Goal: Information Seeking & Learning: Learn about a topic

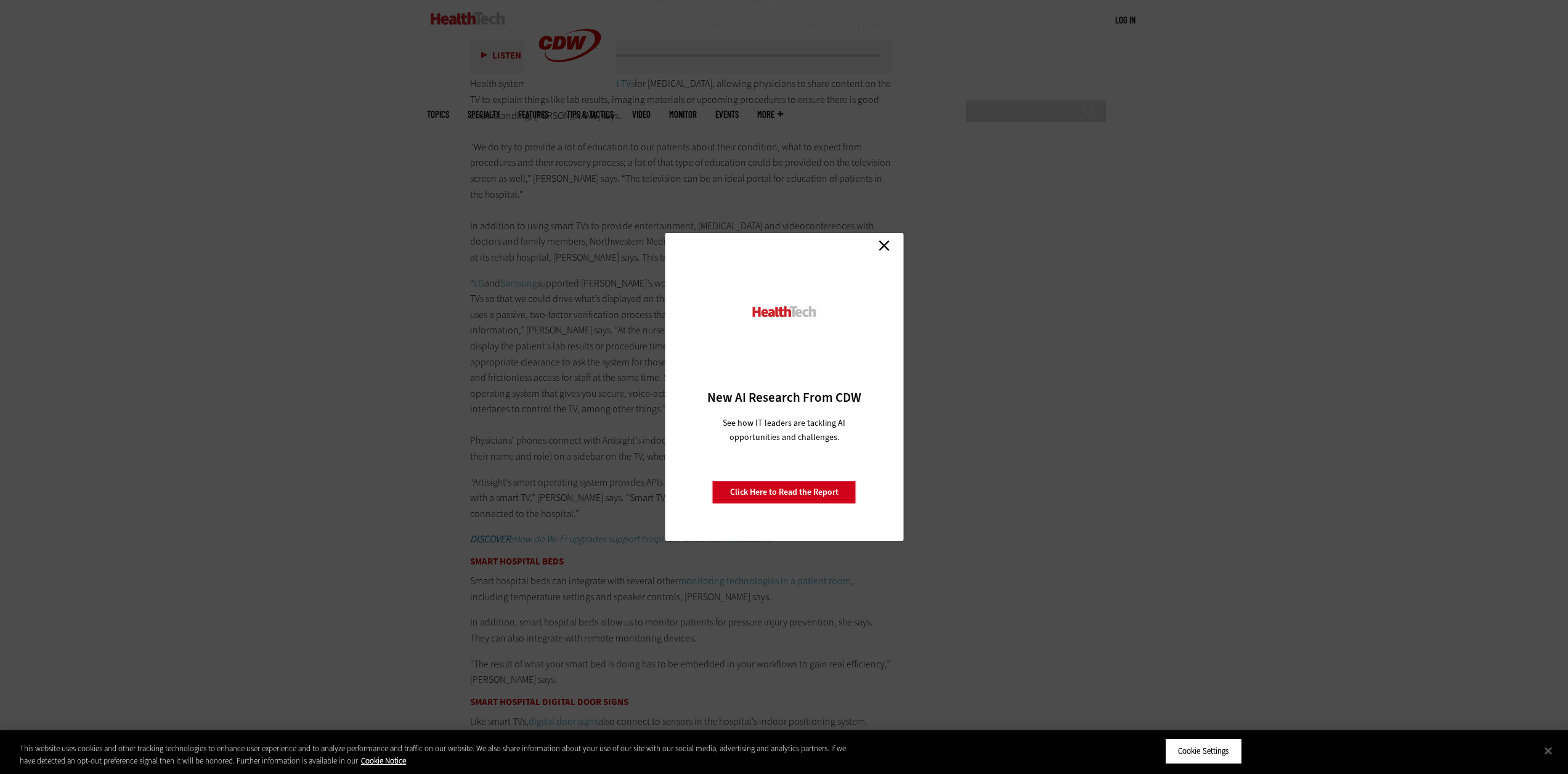
scroll to position [2491, 0]
click at [890, 247] on link "Close" at bounding box center [884, 246] width 19 height 19
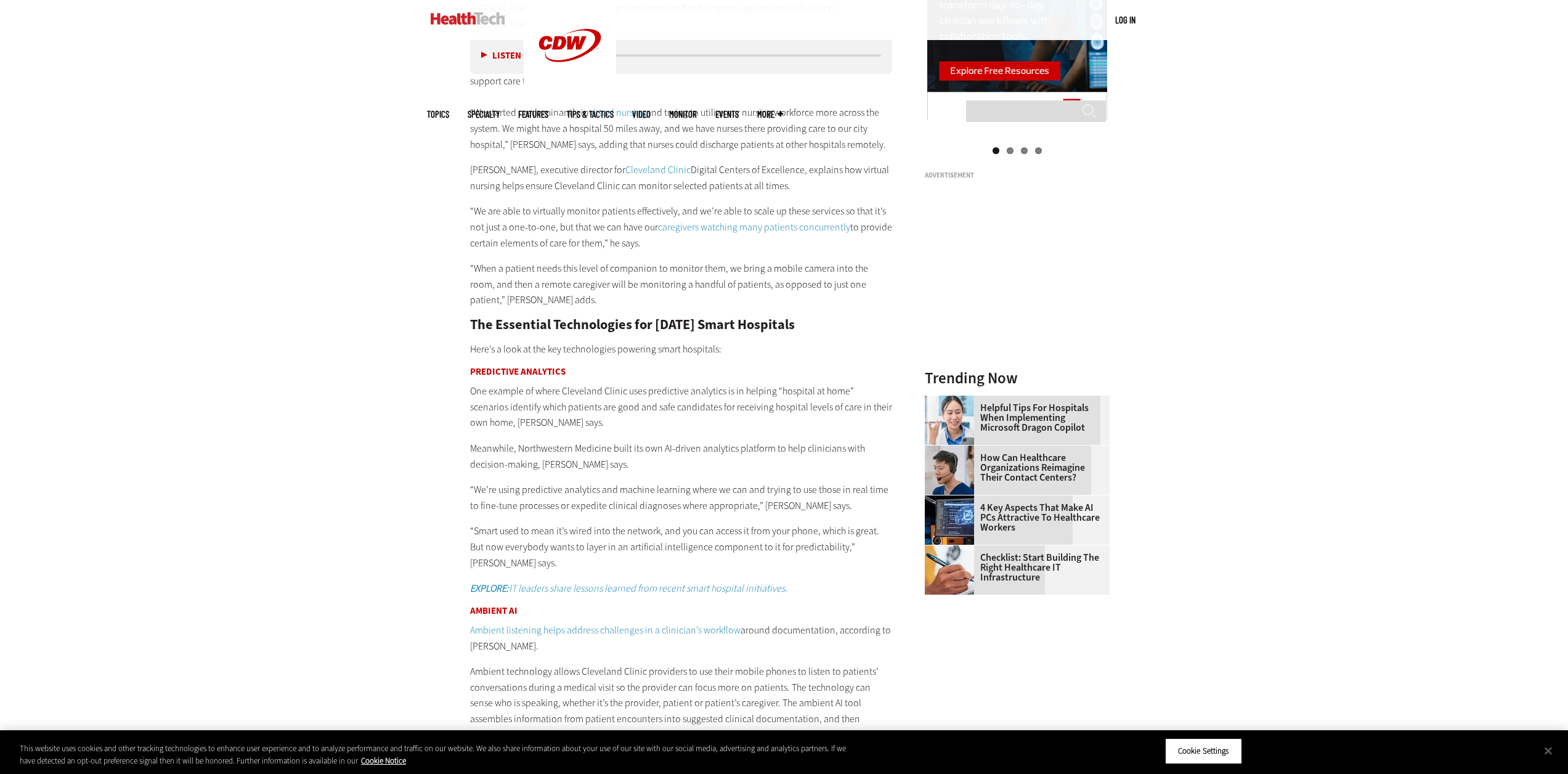
scroll to position [1443, 0]
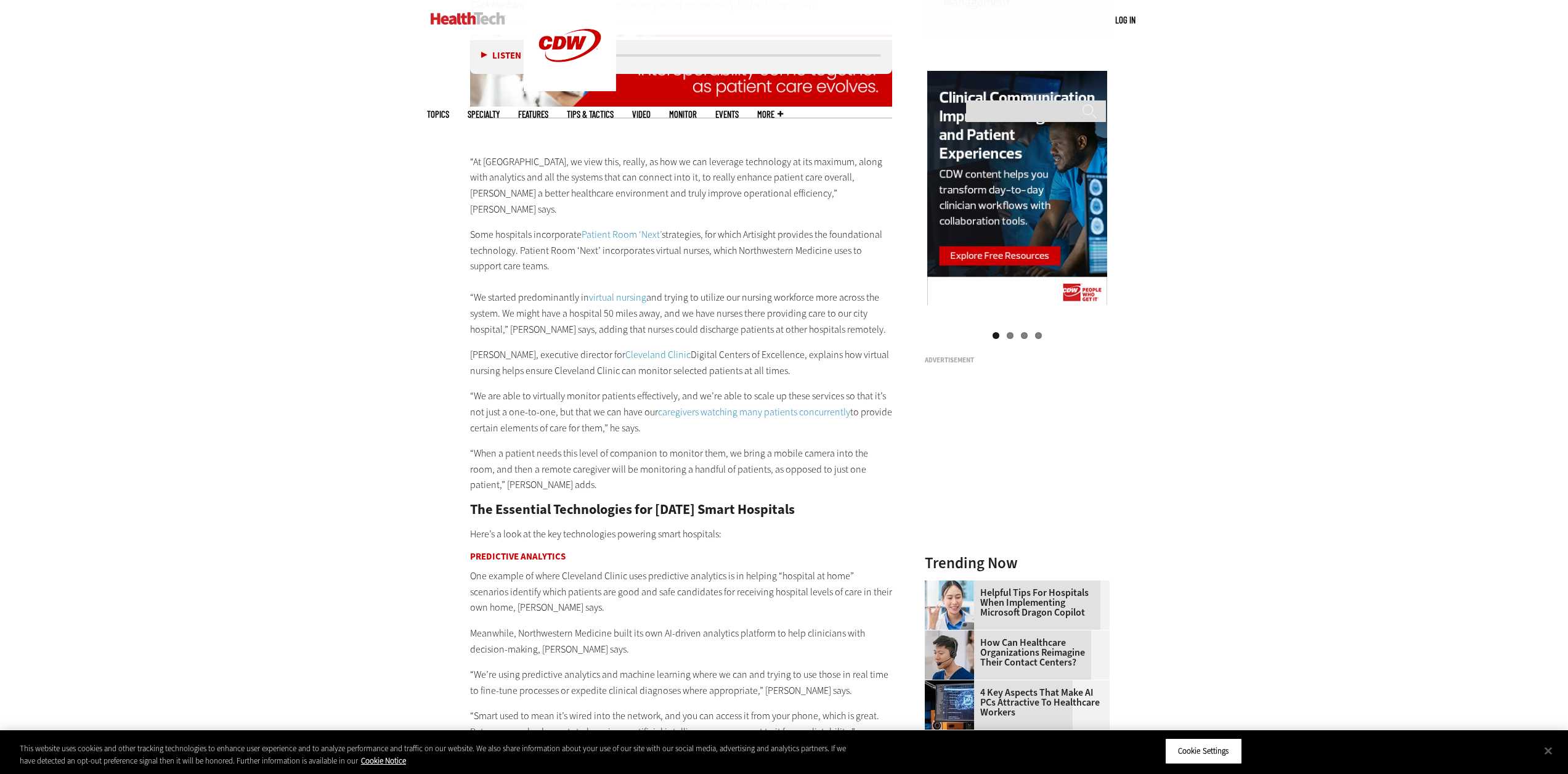
click at [478, 154] on p "“At [GEOGRAPHIC_DATA], we view this, really, as how we can leverage technology …" at bounding box center [681, 185] width 423 height 63
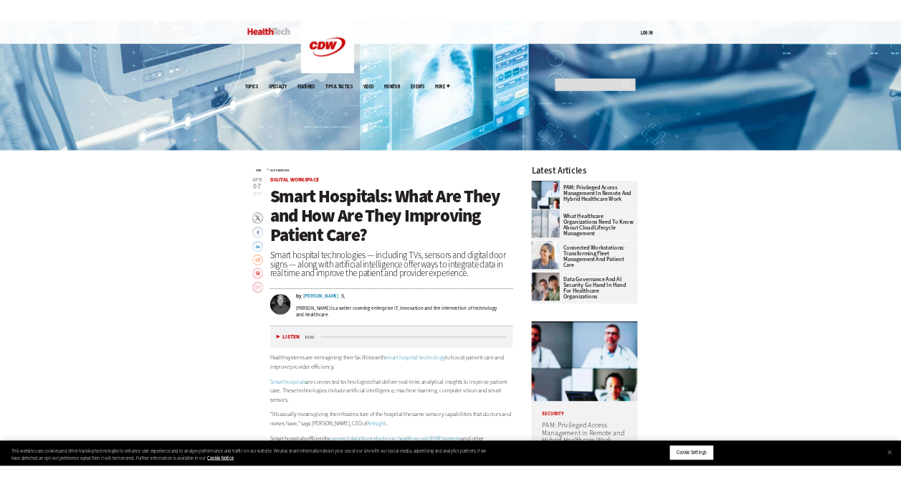
scroll to position [676, 0]
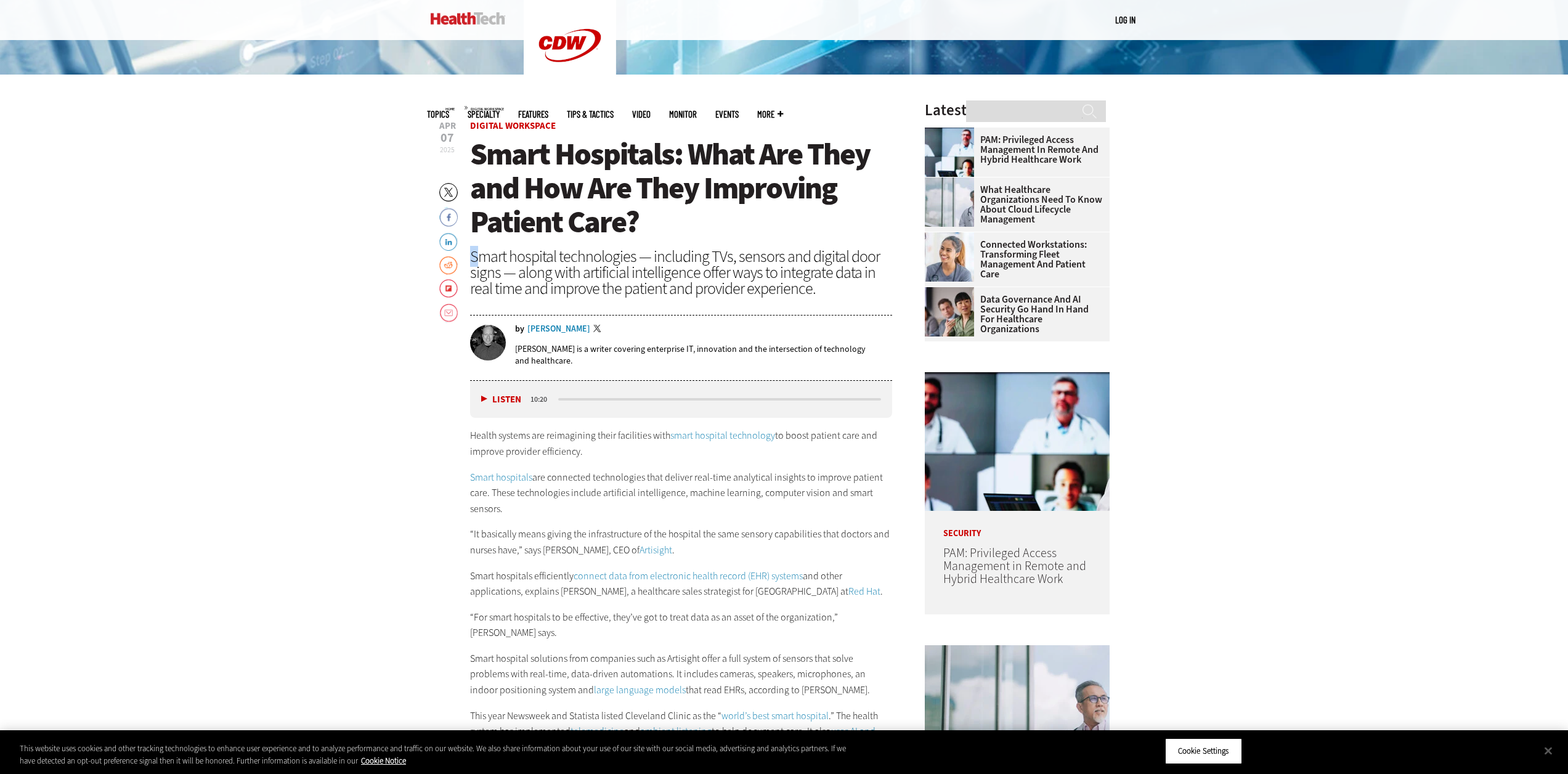
click at [473, 258] on div "Smart hospital technologies — including TVs, sensors and digital door signs — a…" at bounding box center [681, 272] width 423 height 48
click at [1553, 751] on button "Close" at bounding box center [1548, 751] width 27 height 27
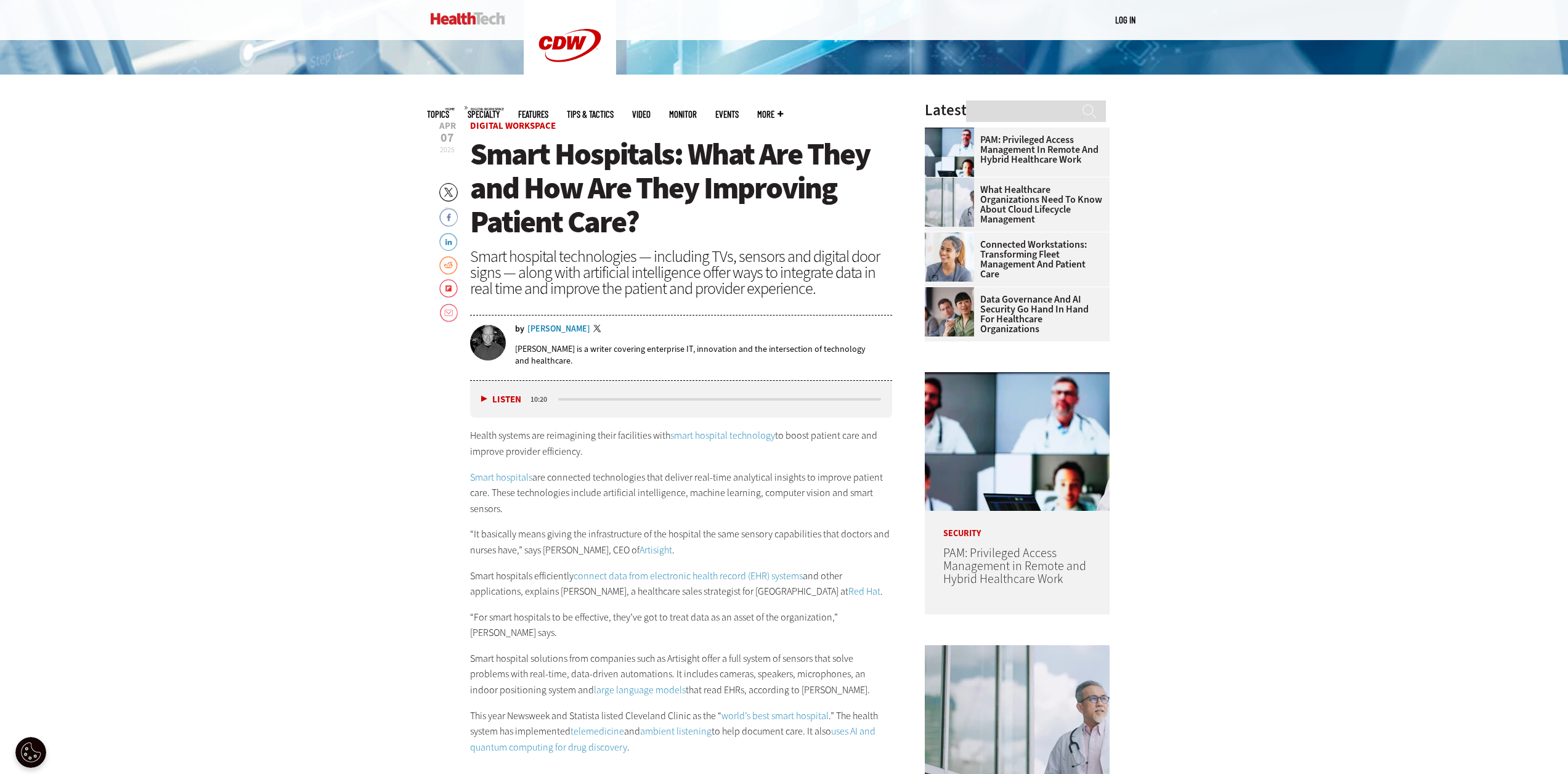
click at [504, 430] on p "Health systems are reimagining their facilities with smart hospital technology …" at bounding box center [681, 443] width 423 height 32
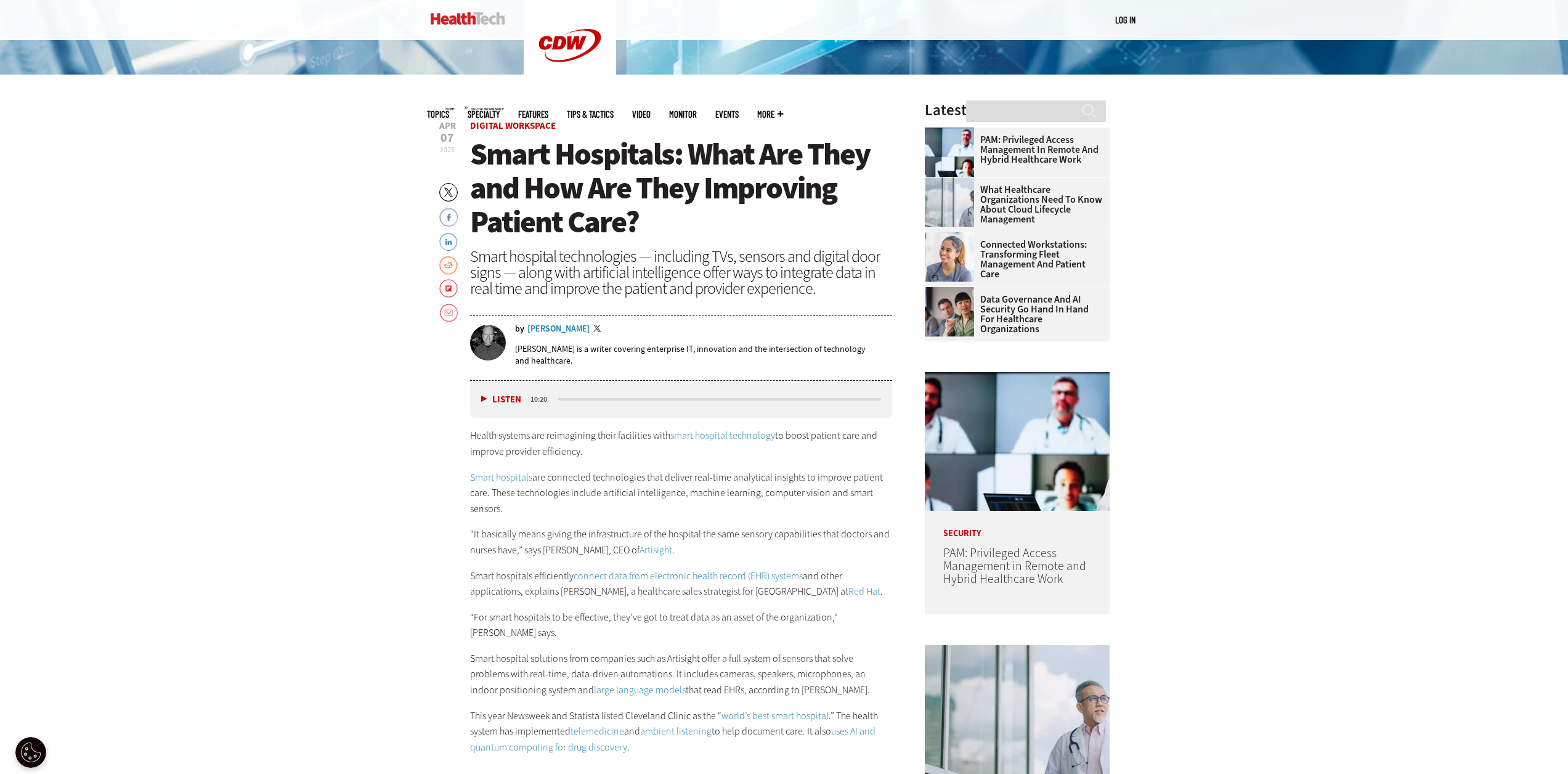
click at [494, 159] on span "Smart Hospitals: What Are They and How Are They Improving Patient Care?" at bounding box center [669, 188] width 400 height 108
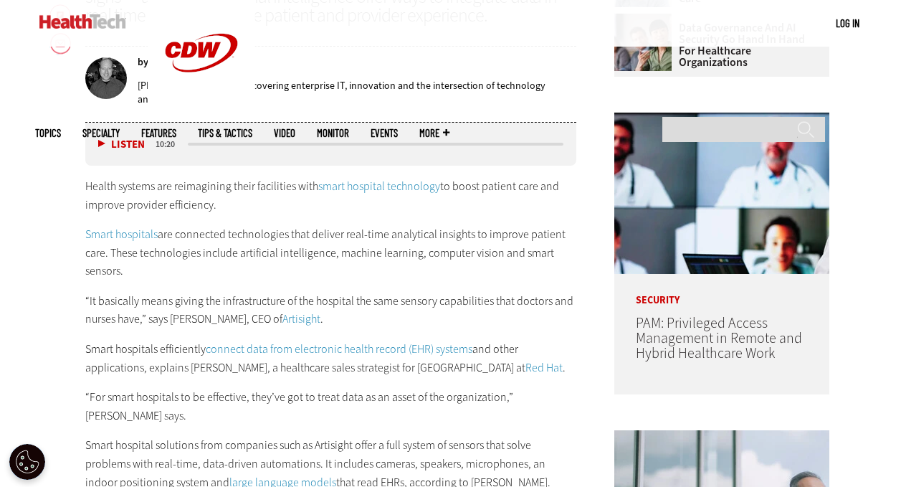
scroll to position [0, 0]
click at [507, 55] on div "by [PERSON_NAME] Twitter [PERSON_NAME] is a writer covering enterprise IT, inno…" at bounding box center [331, 85] width 492 height 73
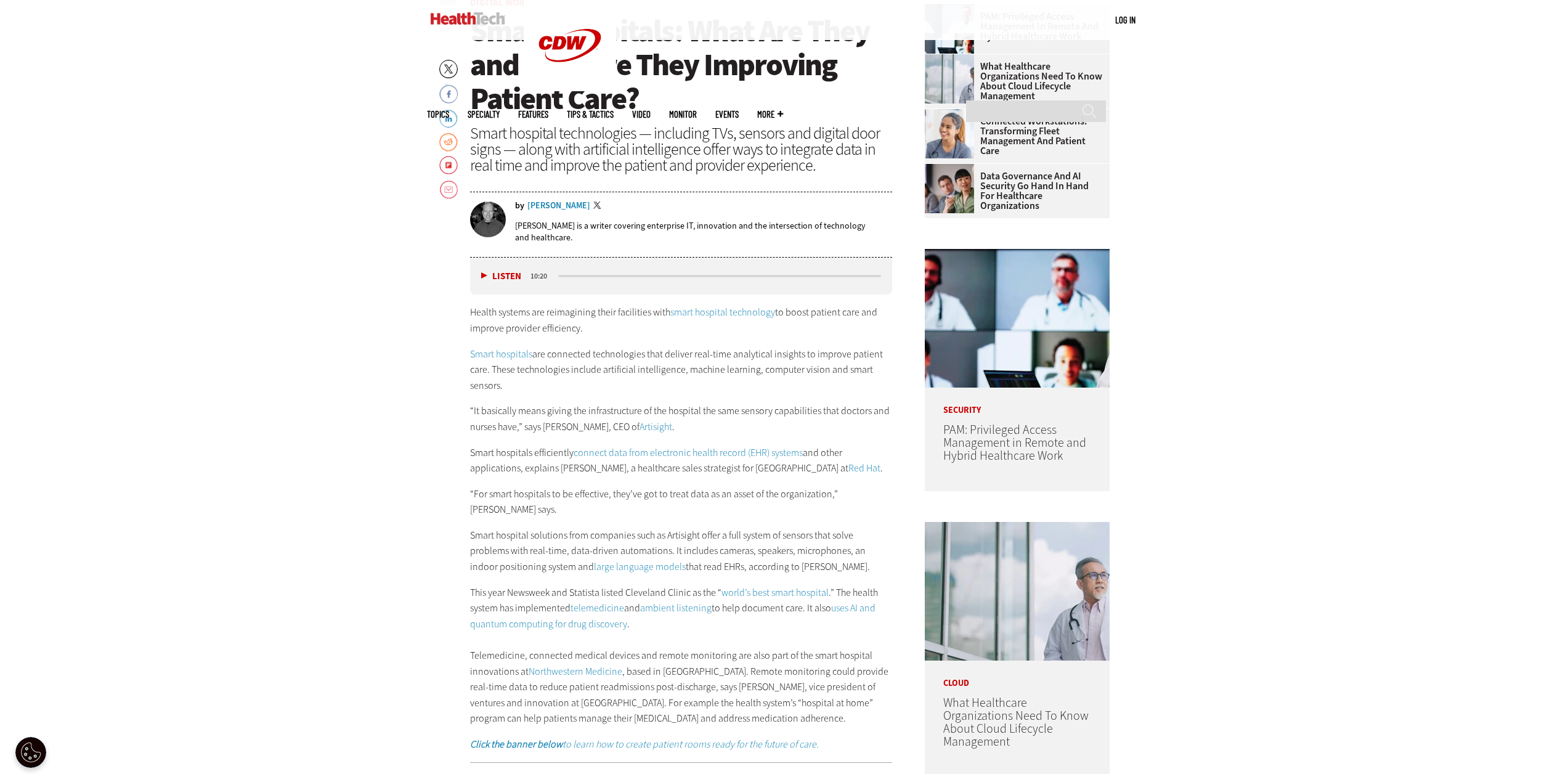
scroll to position [334, 0]
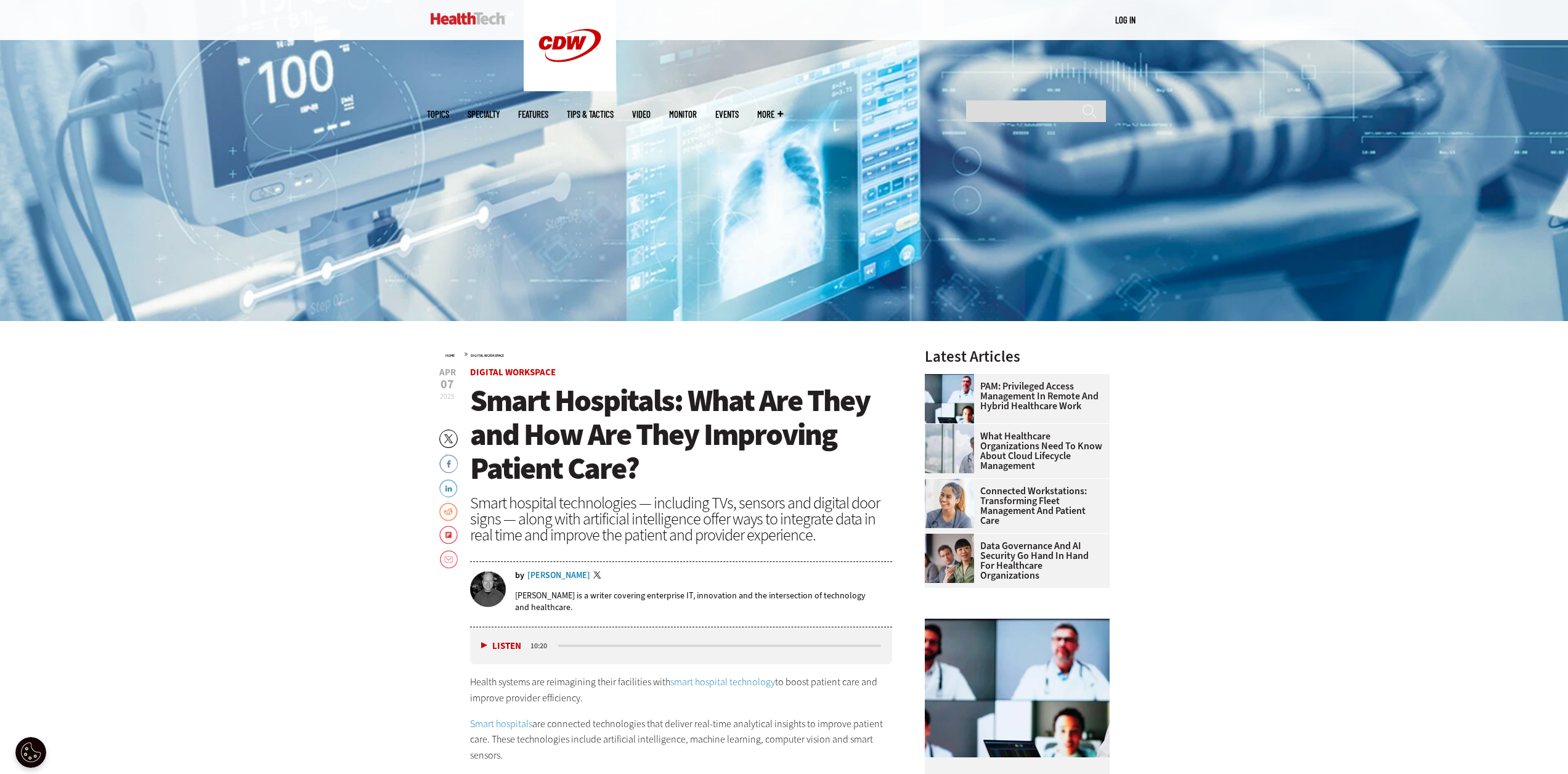
click at [643, 475] on h1 "Smart Hospitals: What Are They and How Are They Improving Patient Care?" at bounding box center [681, 435] width 423 height 101
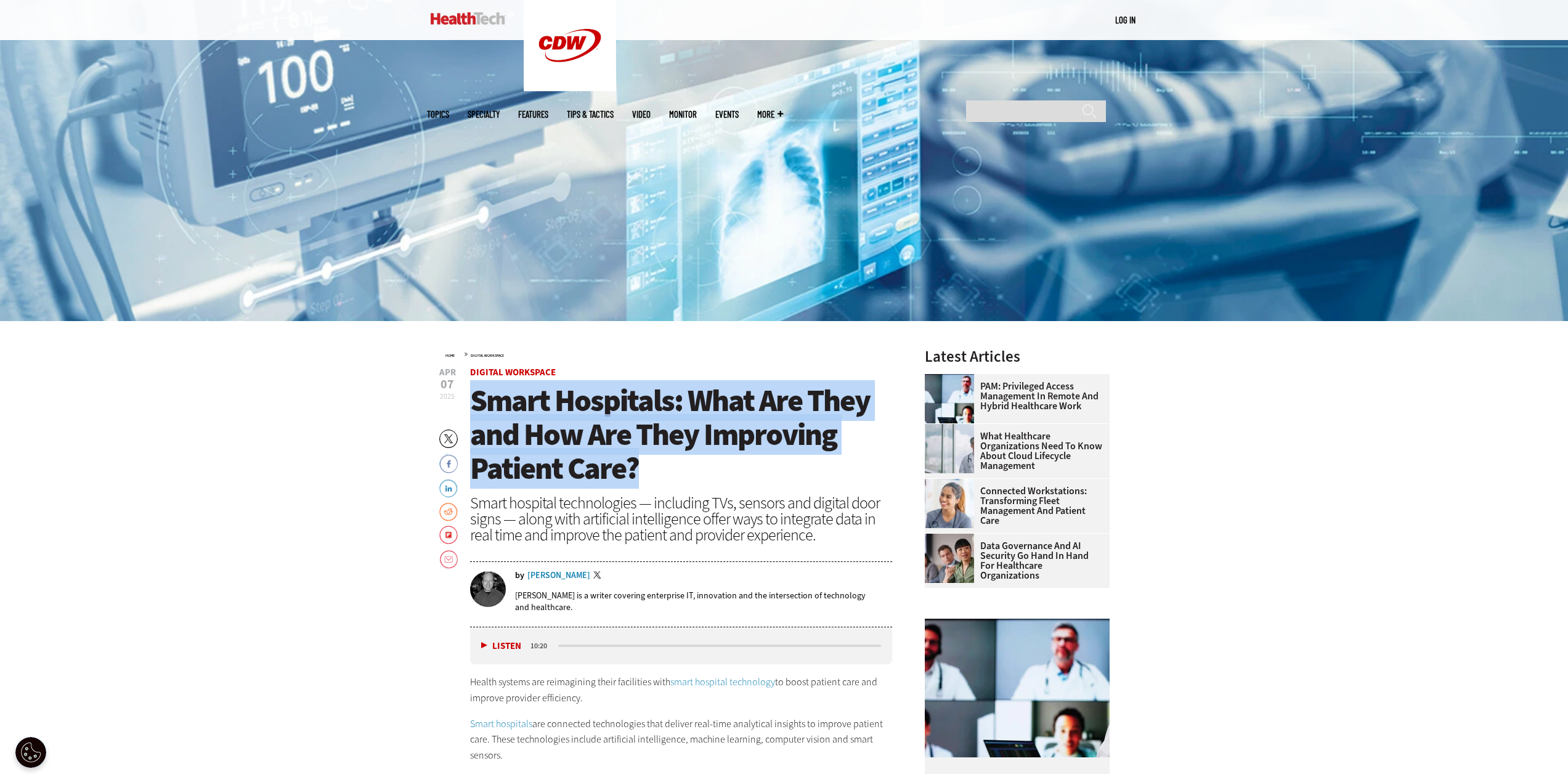
drag, startPoint x: 638, startPoint y: 472, endPoint x: 475, endPoint y: 417, distance: 172.0
click at [475, 417] on span "Smart Hospitals: What Are They and How Are They Improving Patient Care?" at bounding box center [669, 434] width 400 height 108
copy span "Smart Hospitals: What Are They and How Are They Improving Patient Care?"
